Goal: Transaction & Acquisition: Purchase product/service

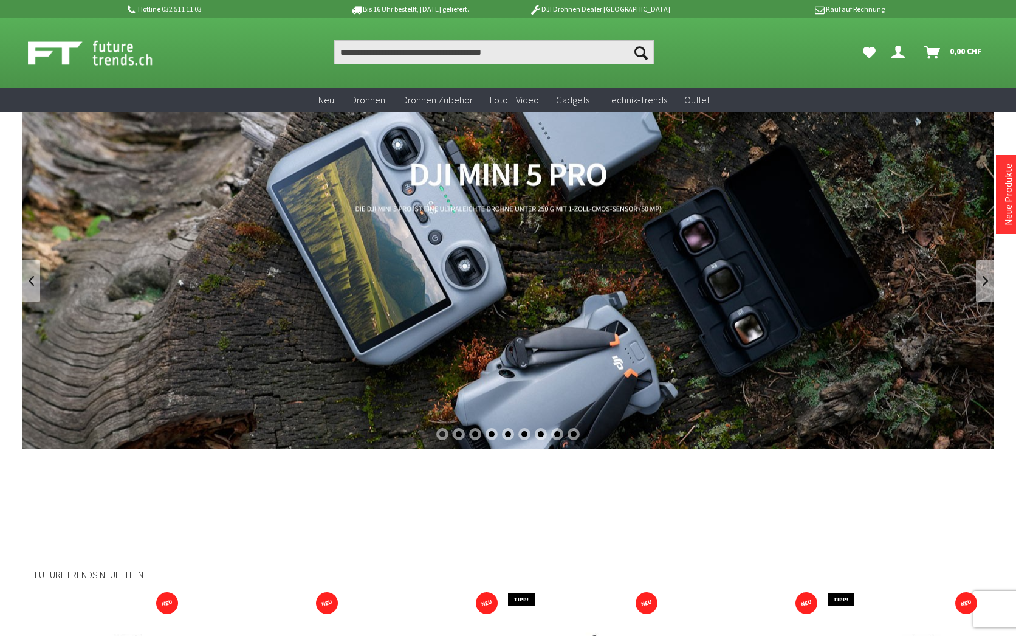
click at [402, 247] on link "DJI Mini 5 Pro" at bounding box center [508, 280] width 973 height 337
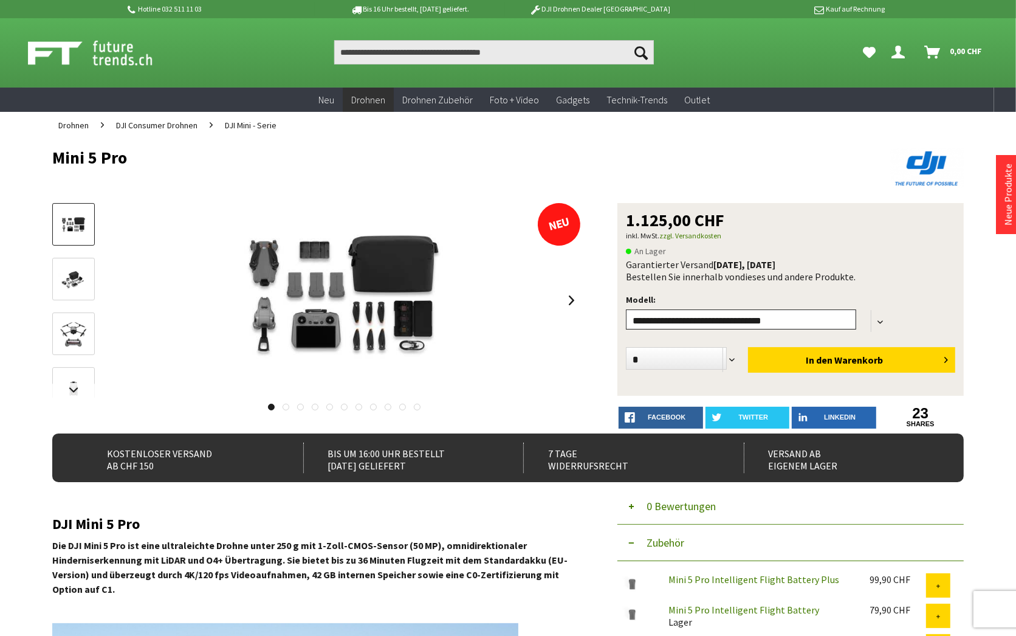
click at [626, 309] on select"] "**********" at bounding box center [741, 319] width 230 height 20
select select"] "***"
click option "**********" at bounding box center [0, 0] width 0 height 0
